Goal: Find contact information: Find contact information

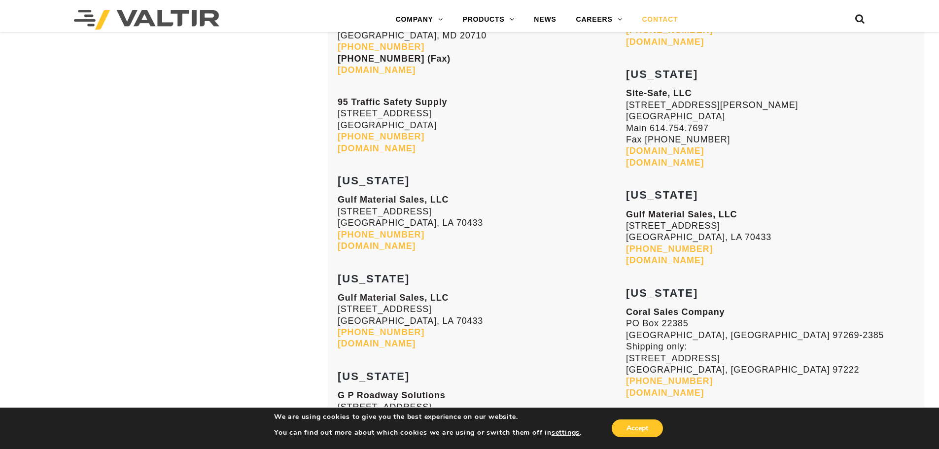
scroll to position [2302, 0]
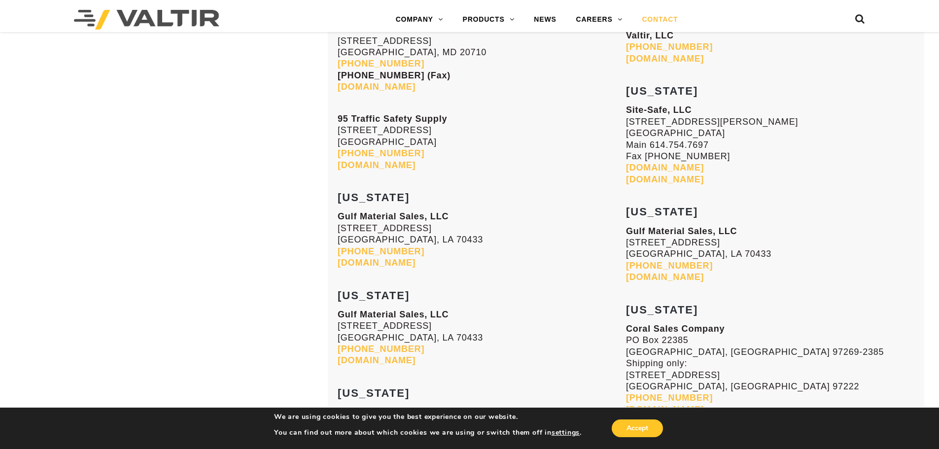
click at [386, 265] on link "[DOMAIN_NAME]" at bounding box center [377, 263] width 78 height 10
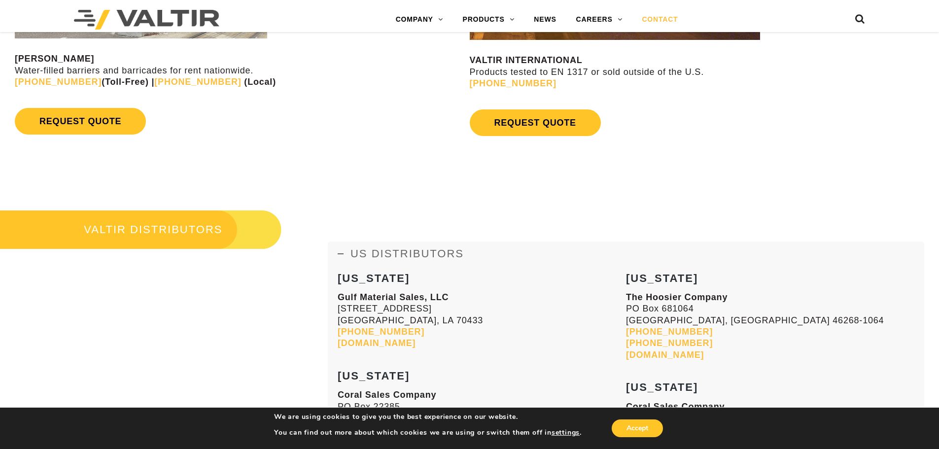
scroll to position [823, 0]
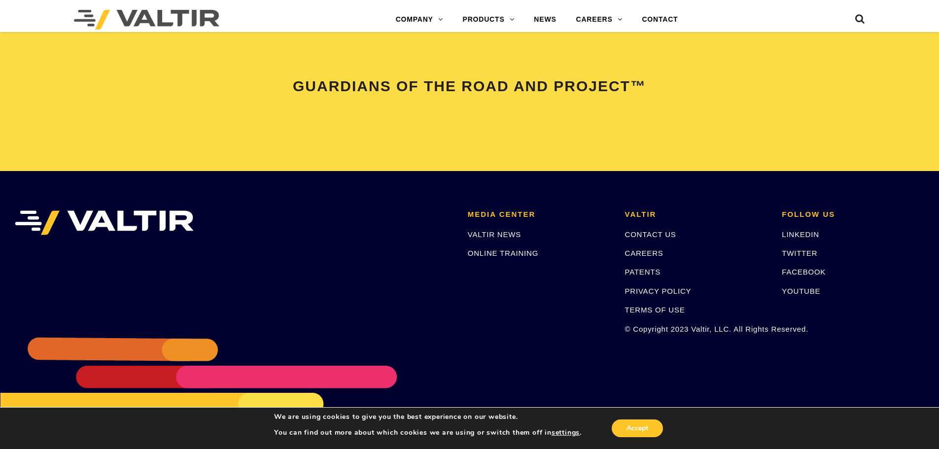
scroll to position [2069, 0]
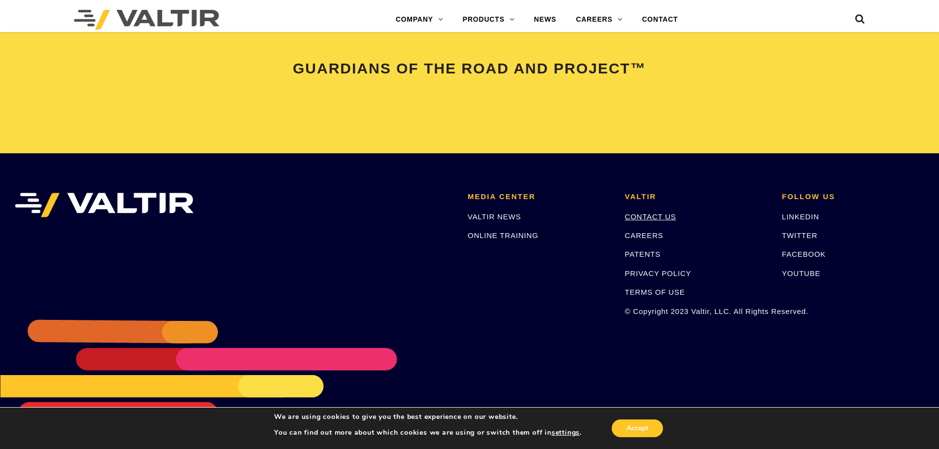
click at [663, 219] on link "CONTACT US" at bounding box center [650, 216] width 51 height 8
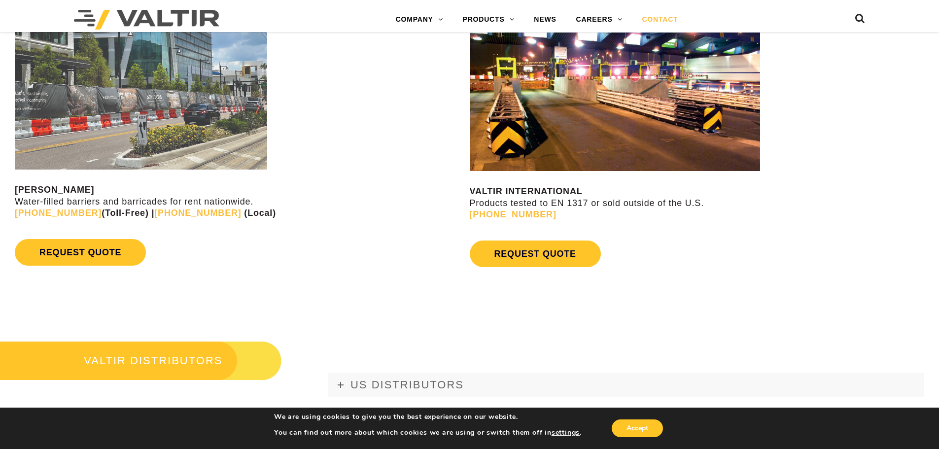
scroll to position [936, 0]
